Goal: Download file/media

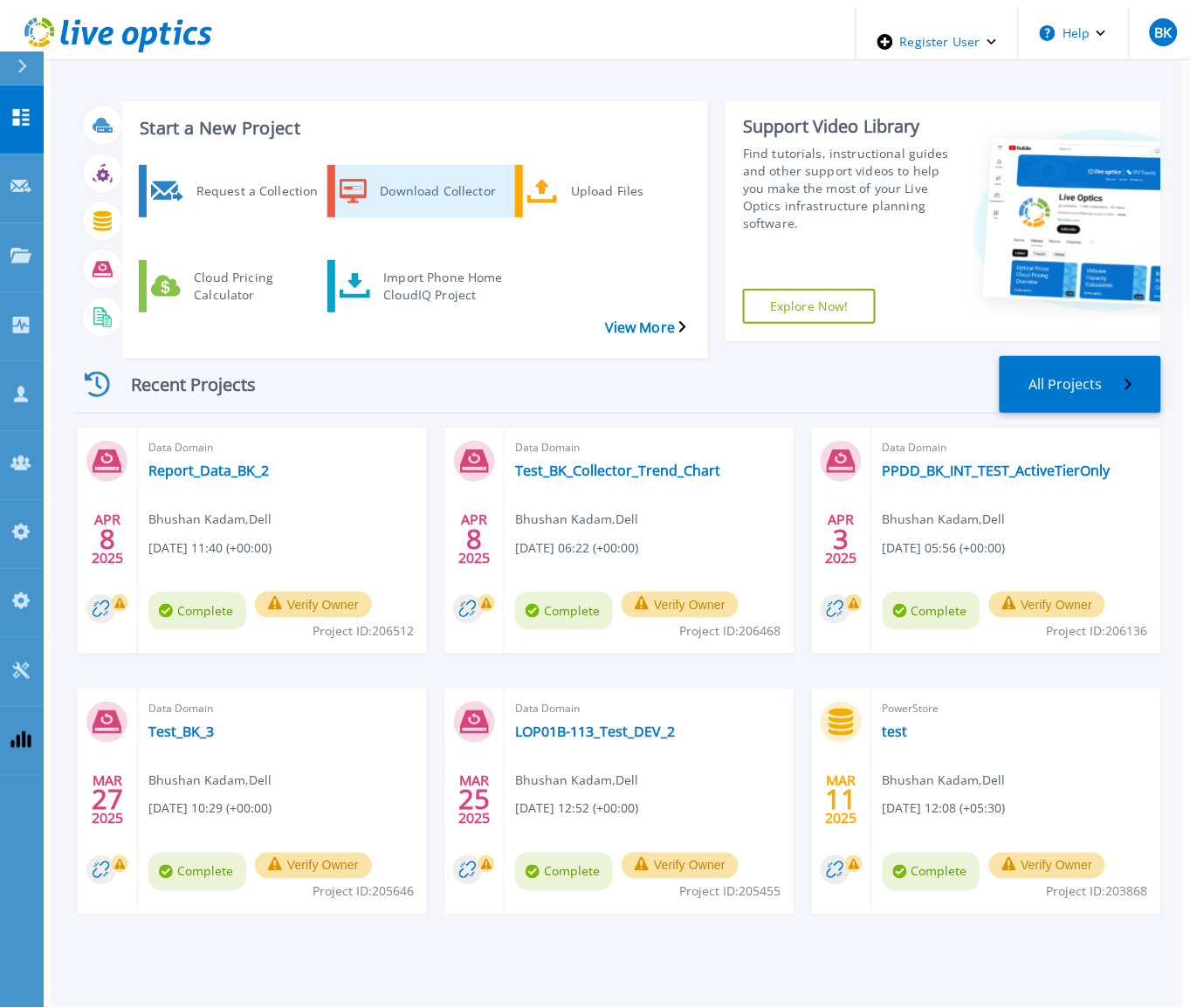
click at [407, 165] on link "Download Collector" at bounding box center [425, 191] width 196 height 52
